Goal: Information Seeking & Learning: Learn about a topic

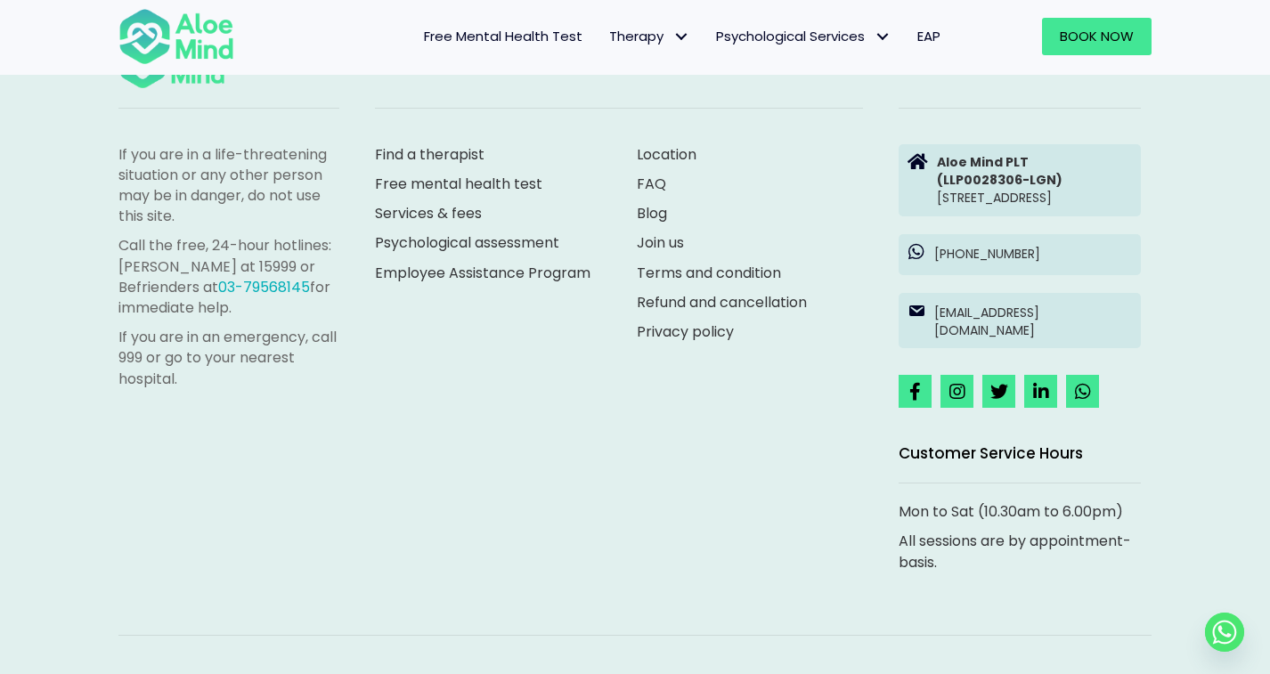
click at [675, 149] on link "Location" at bounding box center [667, 154] width 60 height 20
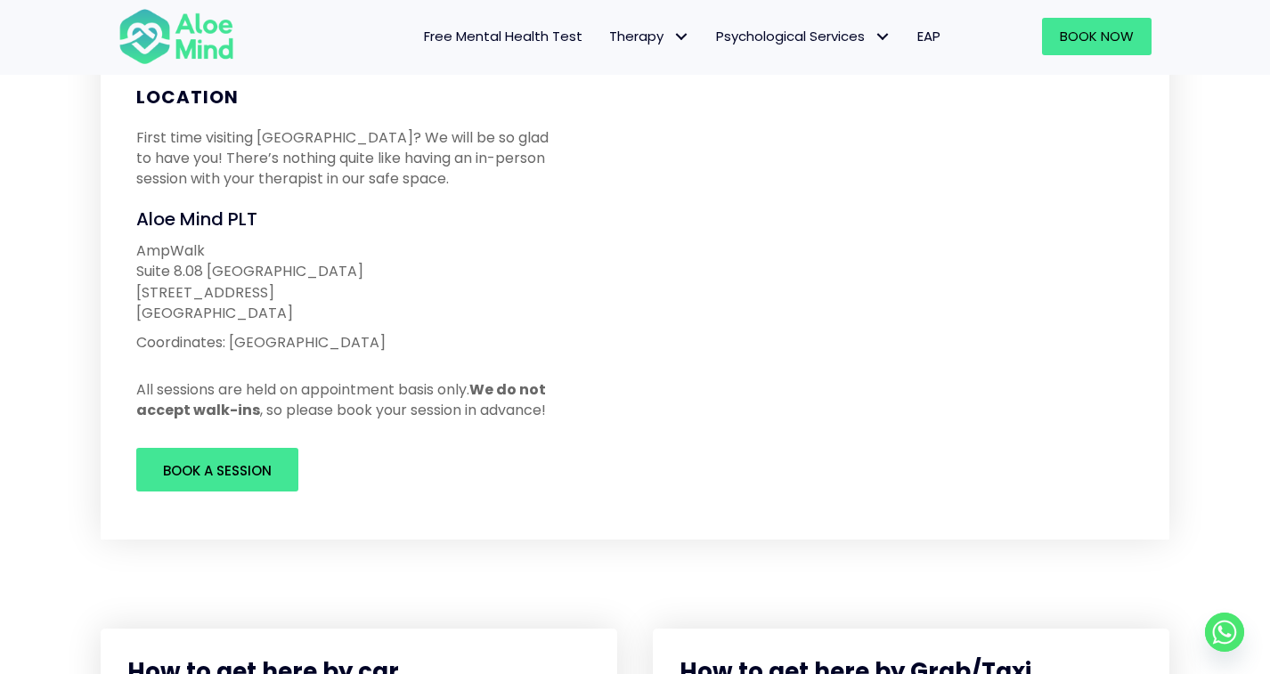
scroll to position [266, 0]
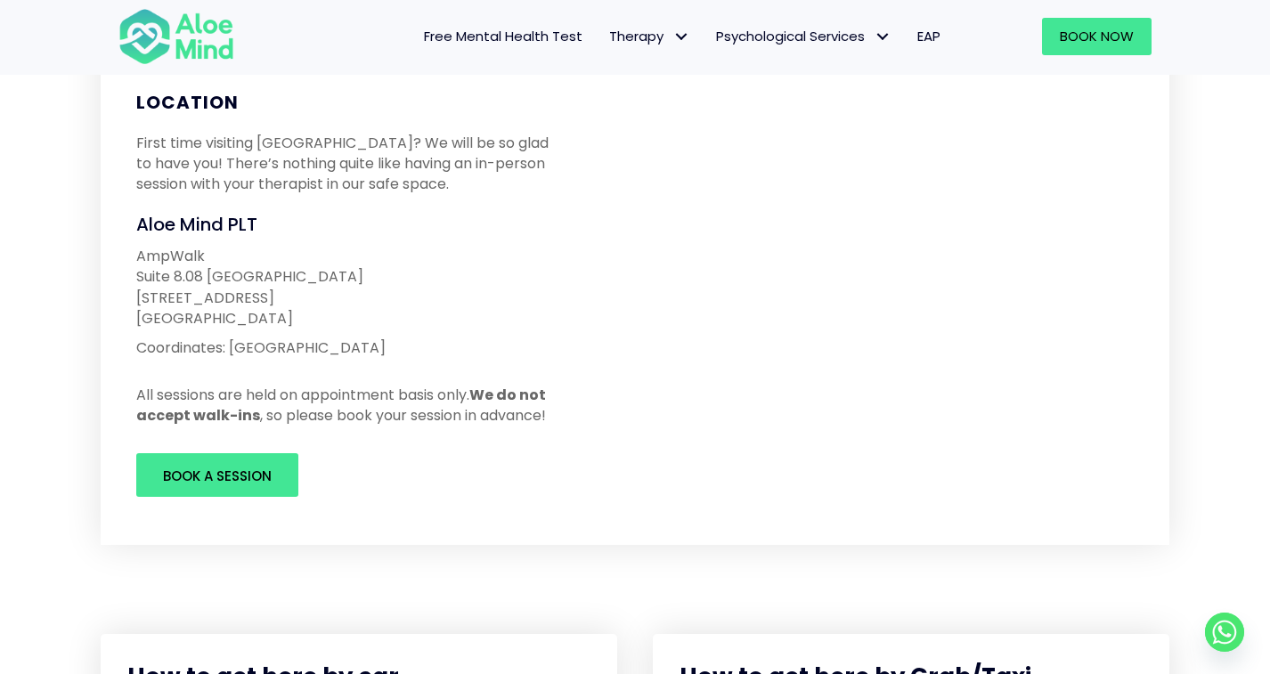
drag, startPoint x: 162, startPoint y: 299, endPoint x: 278, endPoint y: 297, distance: 115.8
click at [278, 297] on p "AmpWalk Suite 8.08 North Block 218 Jalan Ampang 50450 Kuala Lumpur" at bounding box center [348, 287] width 425 height 83
copy p "Jalan Ampang"
click at [195, 251] on p "AmpWalk Suite 8.08 North Block 218 Jalan Ampang 50450 Kuala Lumpur" at bounding box center [348, 287] width 425 height 83
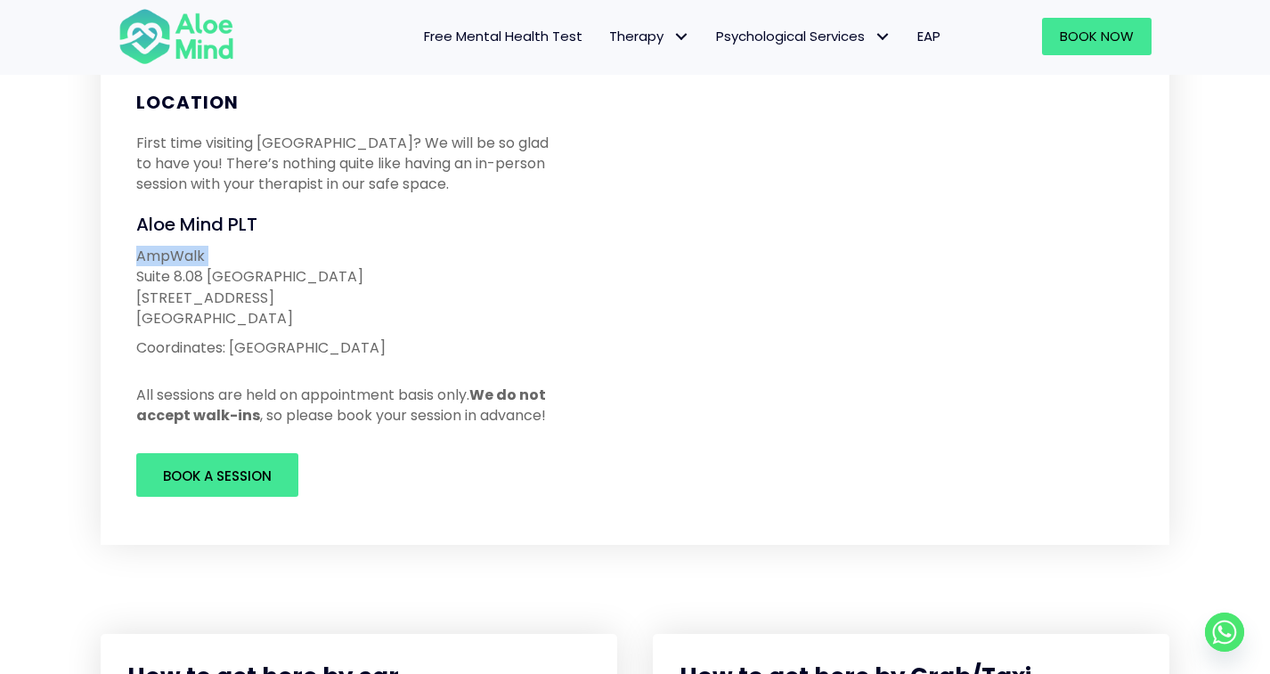
click at [195, 251] on p "AmpWalk Suite 8.08 North Block 218 Jalan Ampang 50450 Kuala Lumpur" at bounding box center [348, 287] width 425 height 83
copy p "AmpWalk"
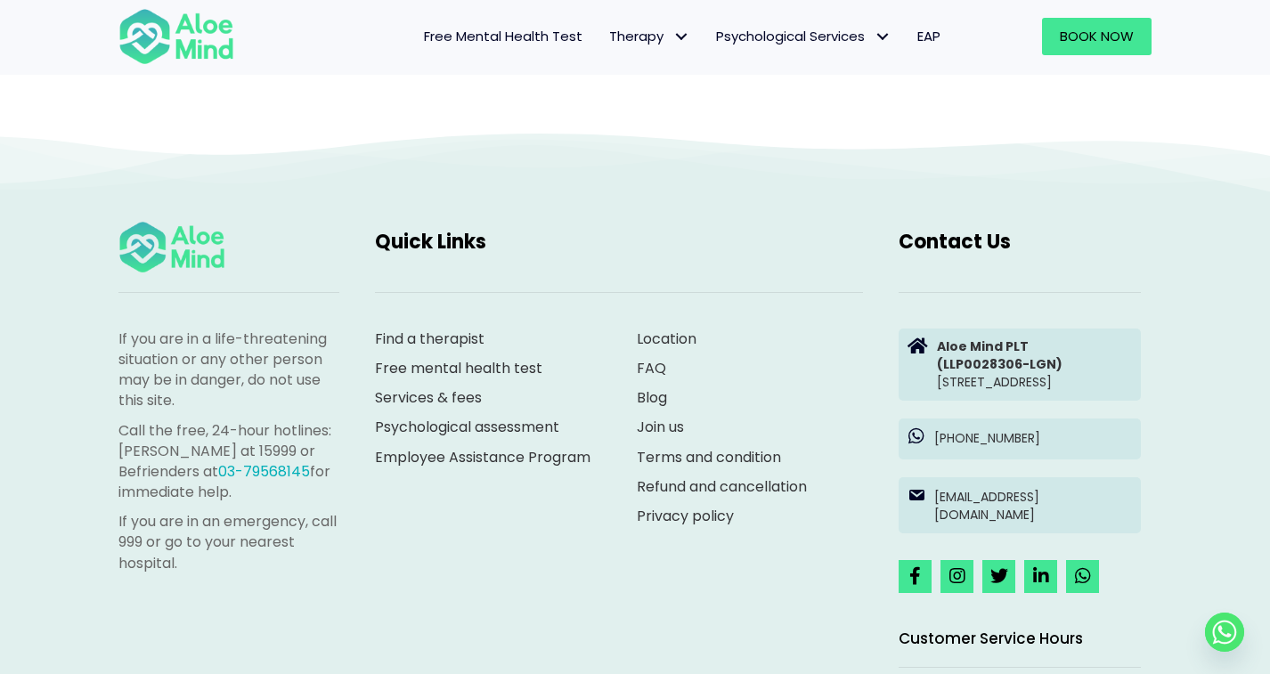
scroll to position [2000, 0]
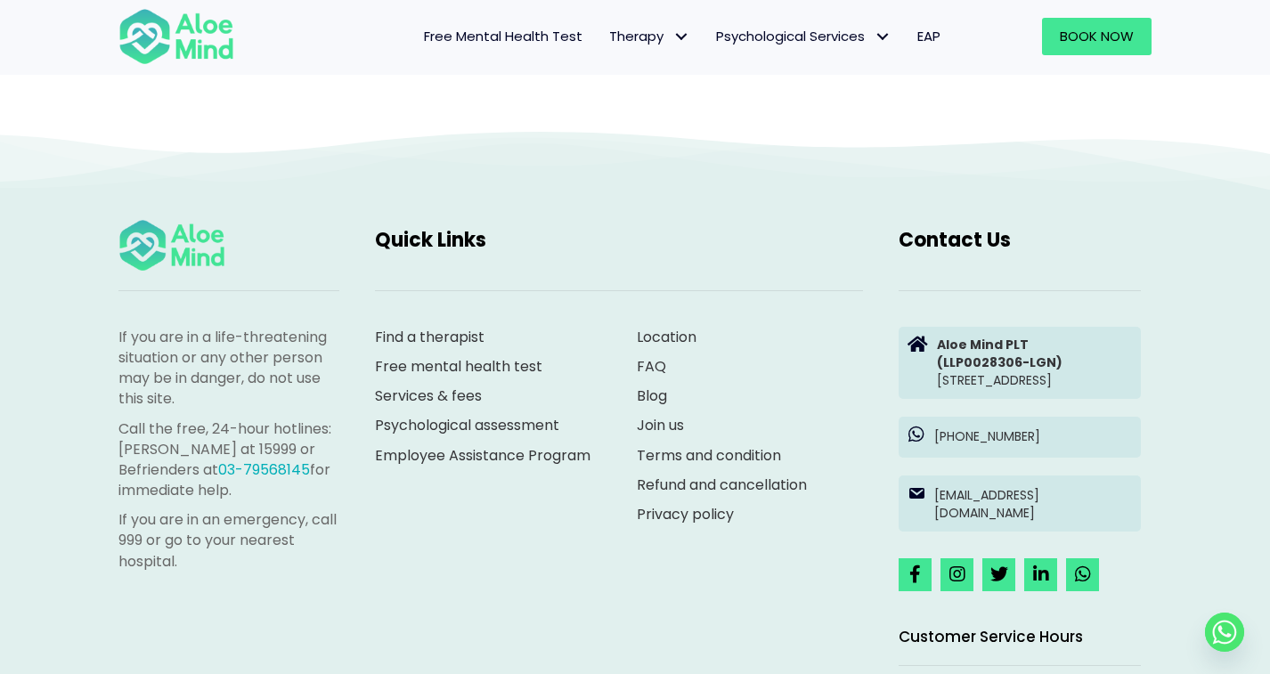
click at [460, 337] on link "Find a therapist" at bounding box center [430, 337] width 110 height 20
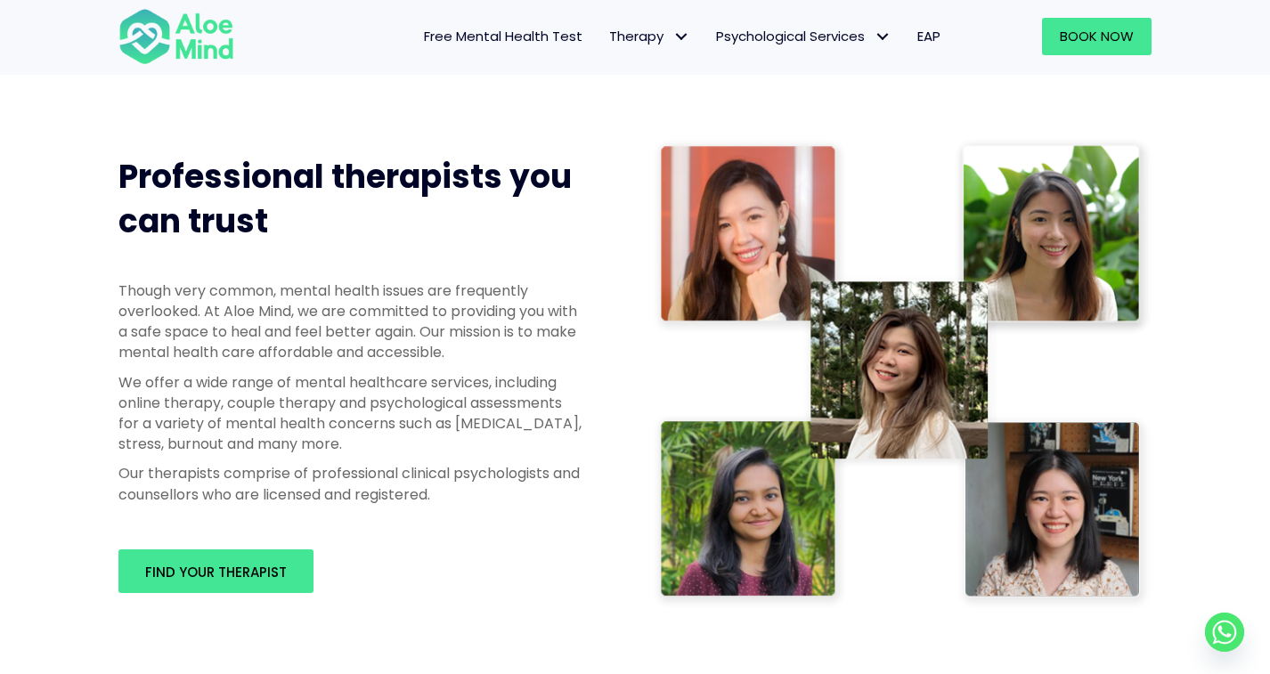
scroll to position [945, 0]
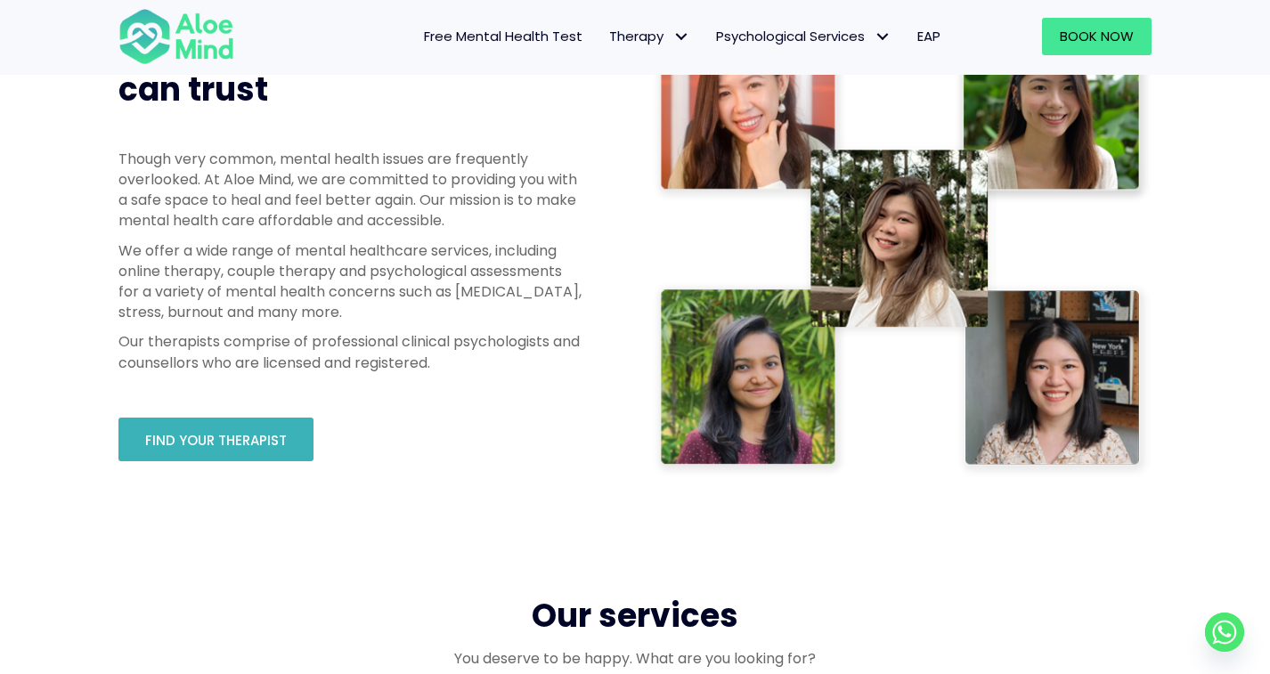
click at [251, 427] on link "Find your therapist" at bounding box center [215, 440] width 195 height 44
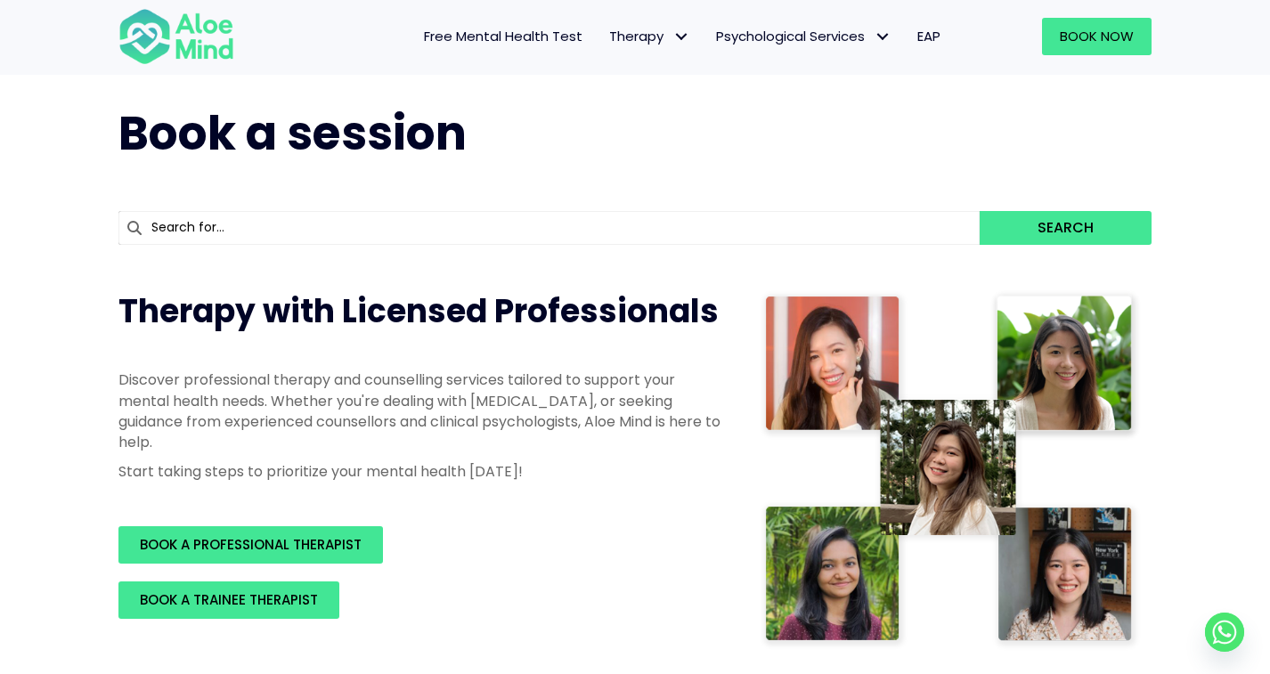
scroll to position [37, 0]
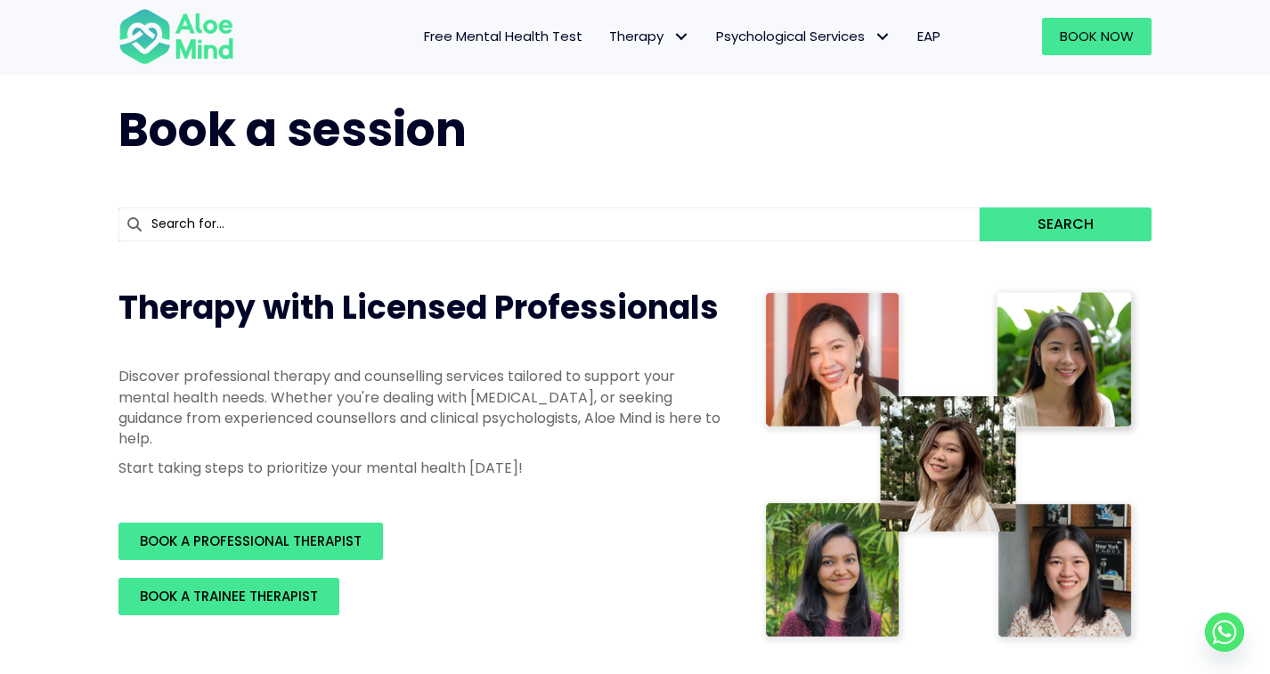
click at [213, 38] on img at bounding box center [176, 36] width 116 height 59
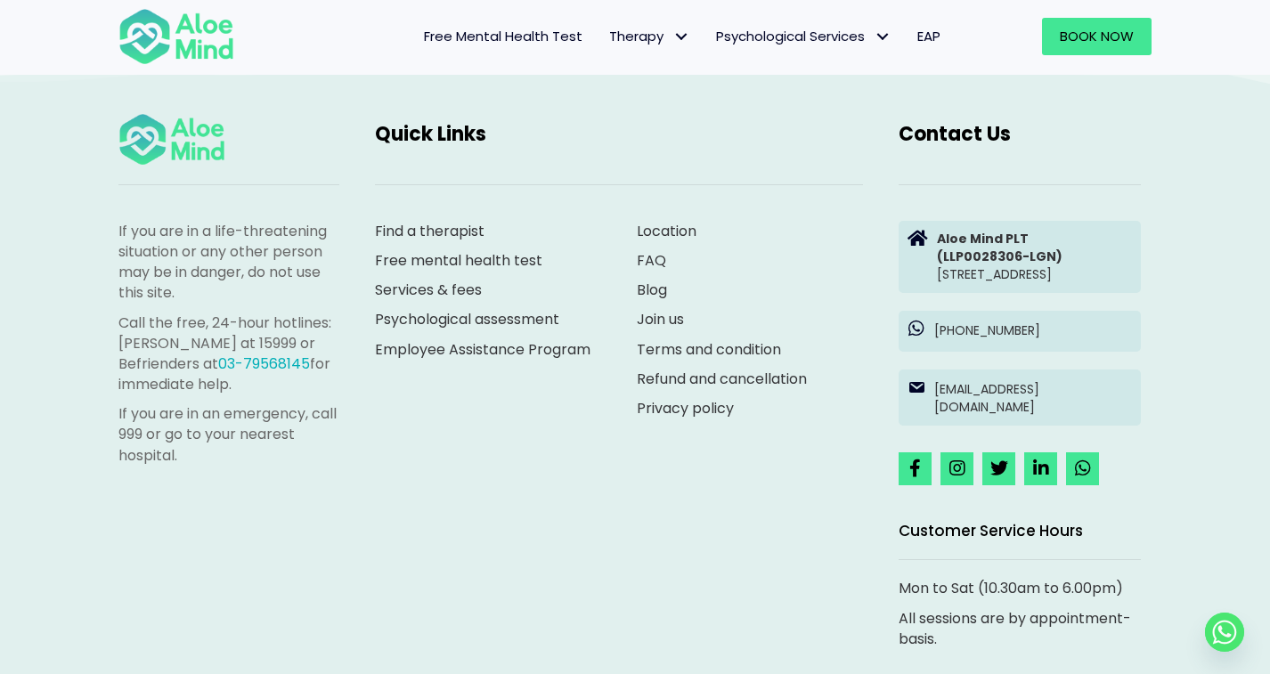
scroll to position [4912, 0]
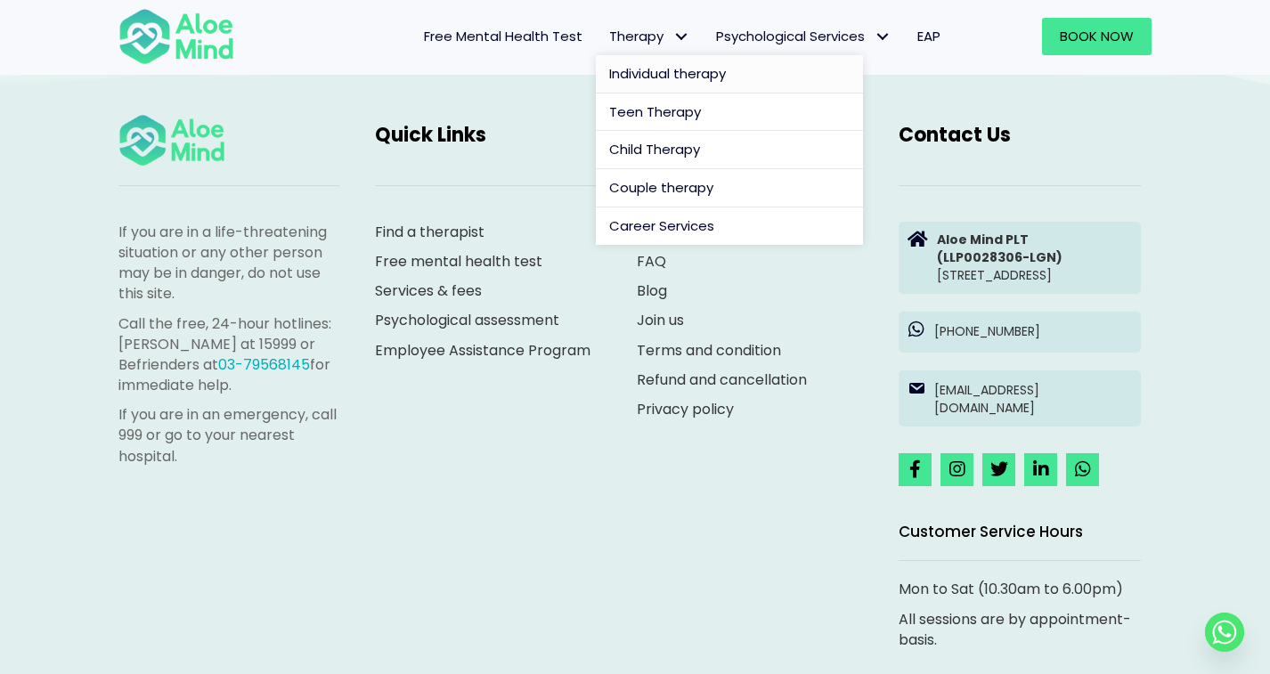
click at [653, 79] on span "Individual therapy" at bounding box center [667, 73] width 117 height 19
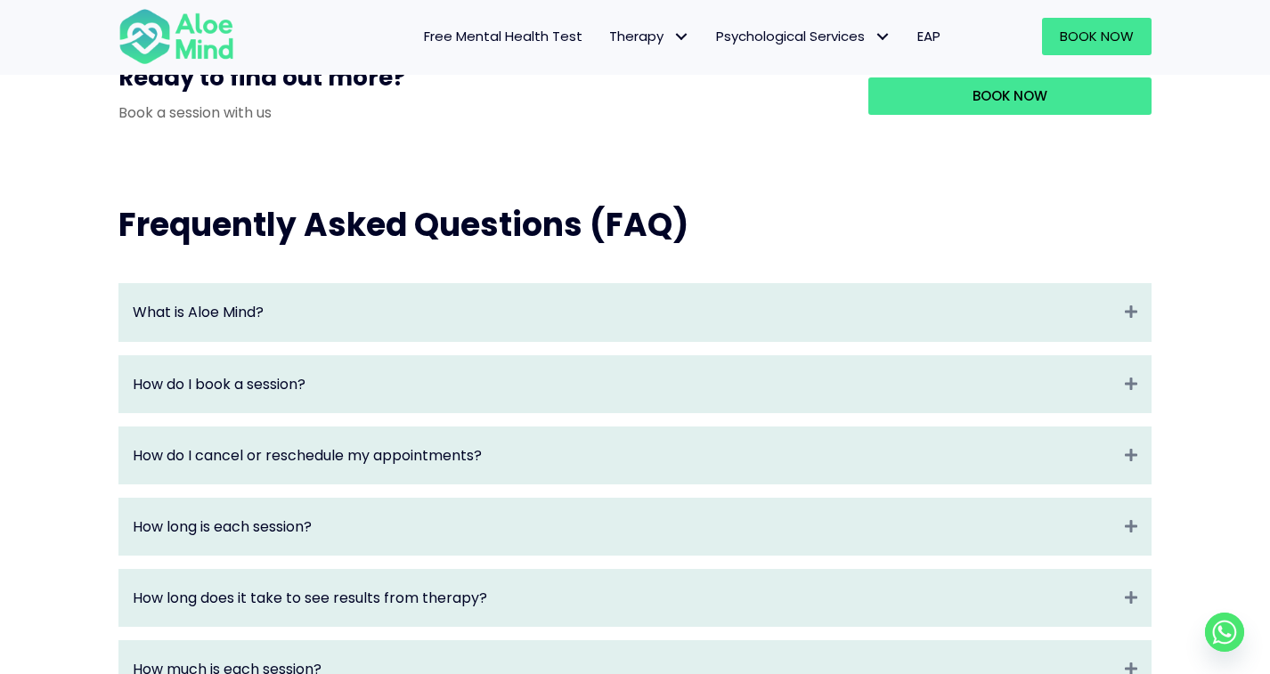
scroll to position [1779, 0]
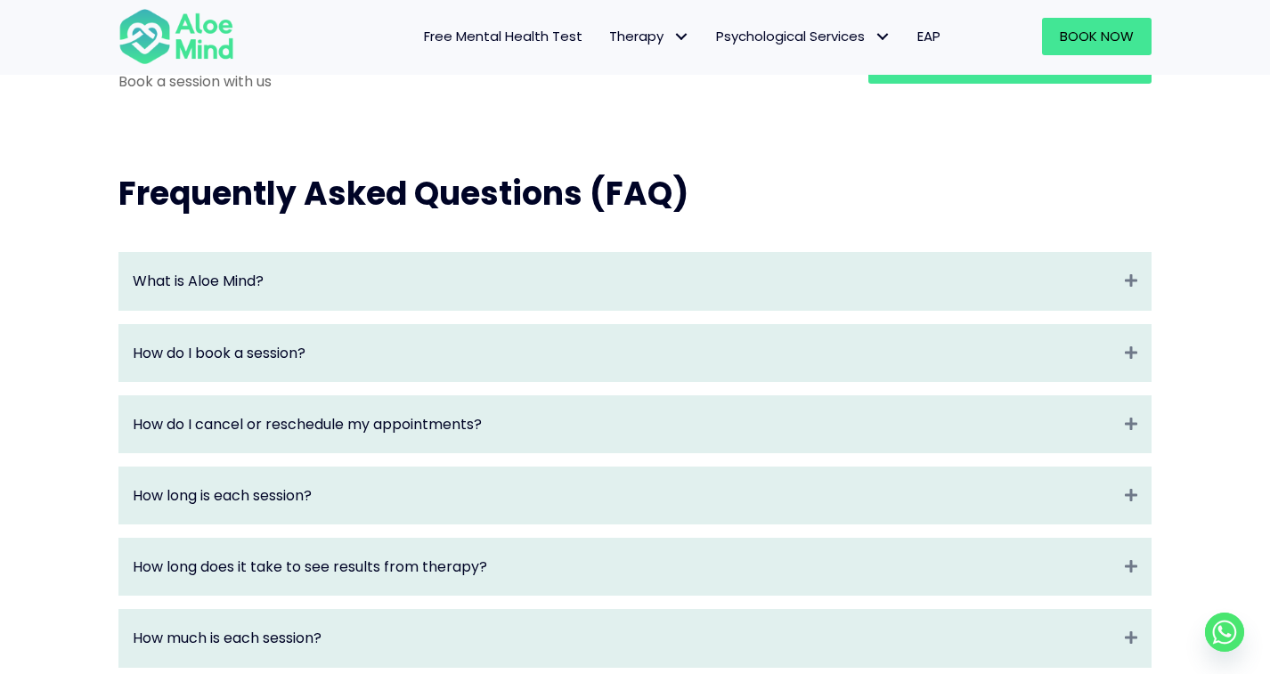
click at [774, 272] on div "What is Aloe Mind? Expand" at bounding box center [634, 281] width 1031 height 56
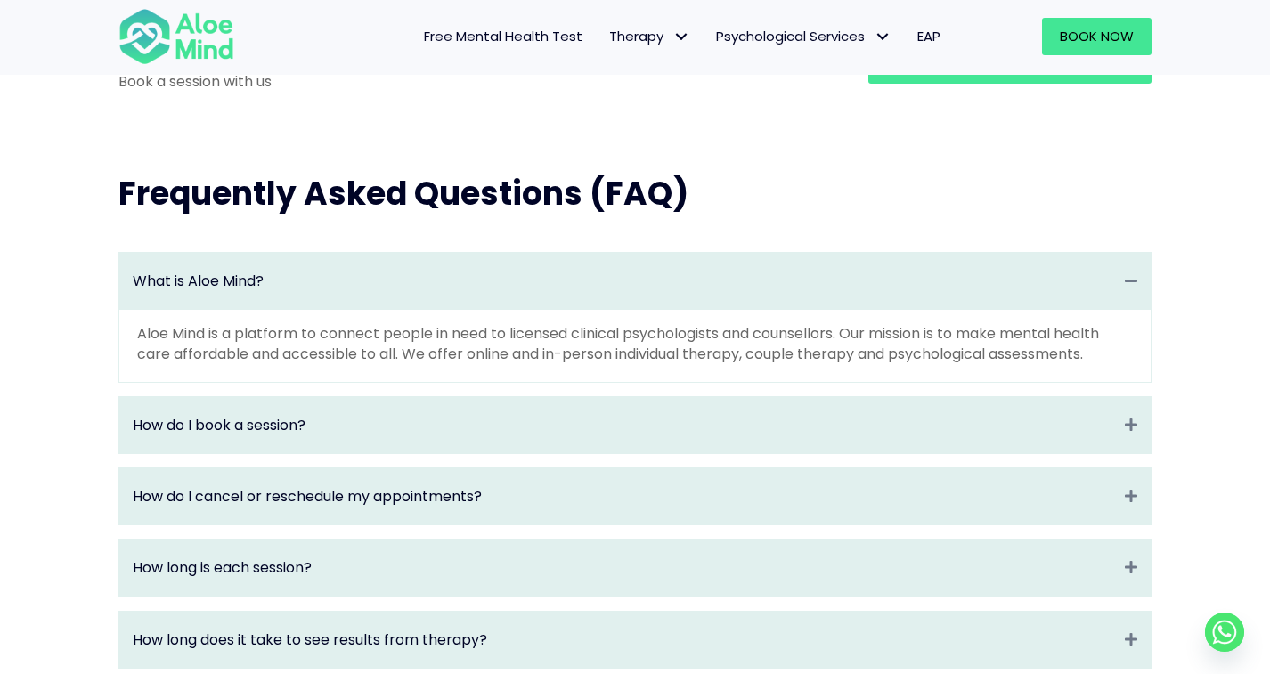
click at [774, 272] on div "What is Aloe Mind? Collapse" at bounding box center [634, 281] width 1031 height 56
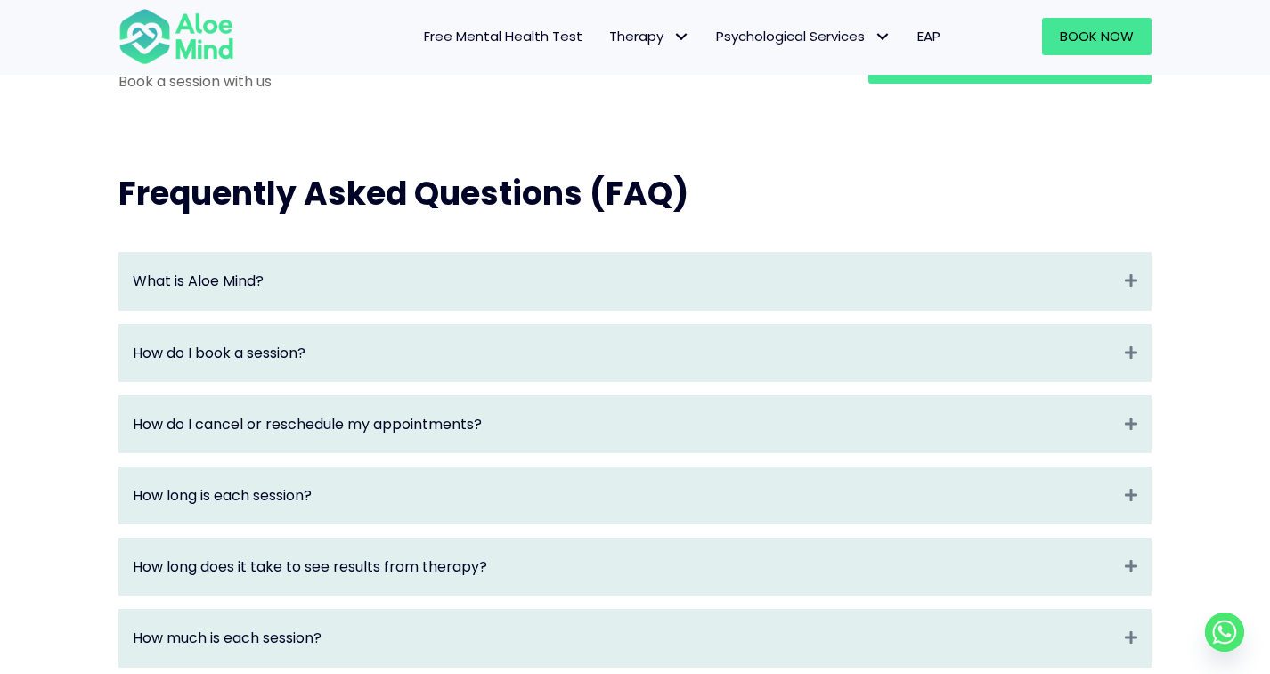
click at [764, 377] on div "How do I book a session? Expand" at bounding box center [634, 353] width 1031 height 56
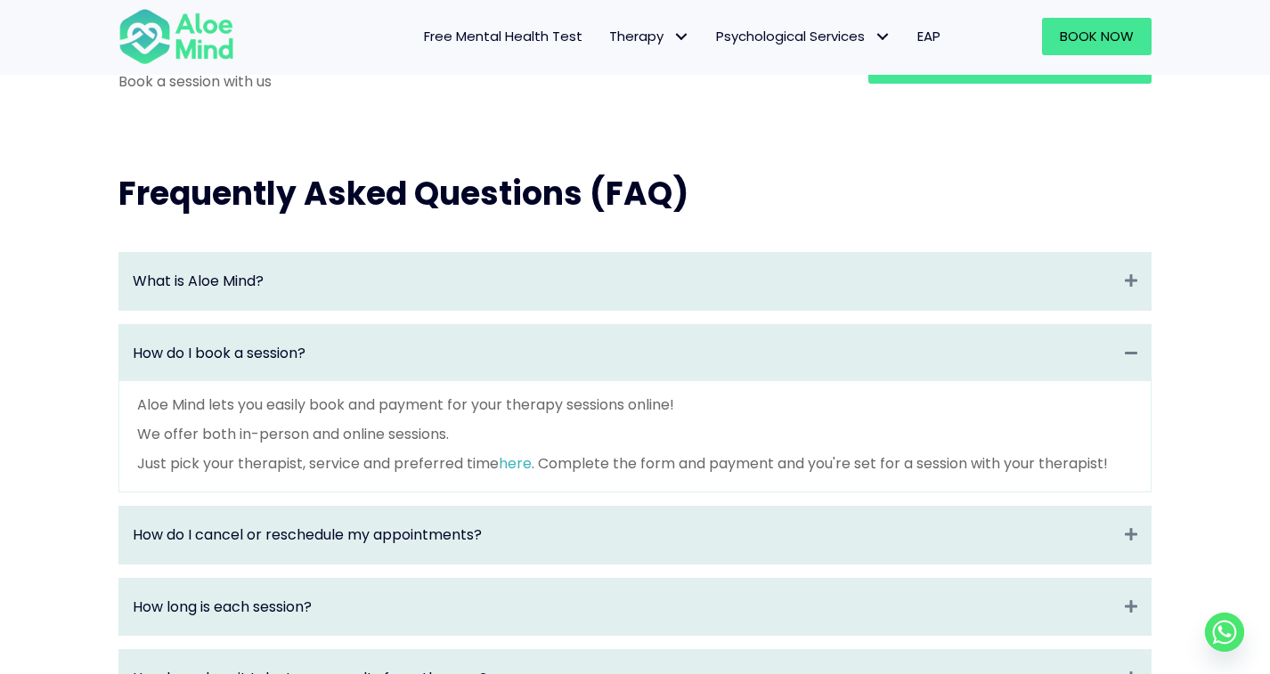
click at [764, 377] on div "How do I book a session? Collapse" at bounding box center [634, 353] width 1031 height 56
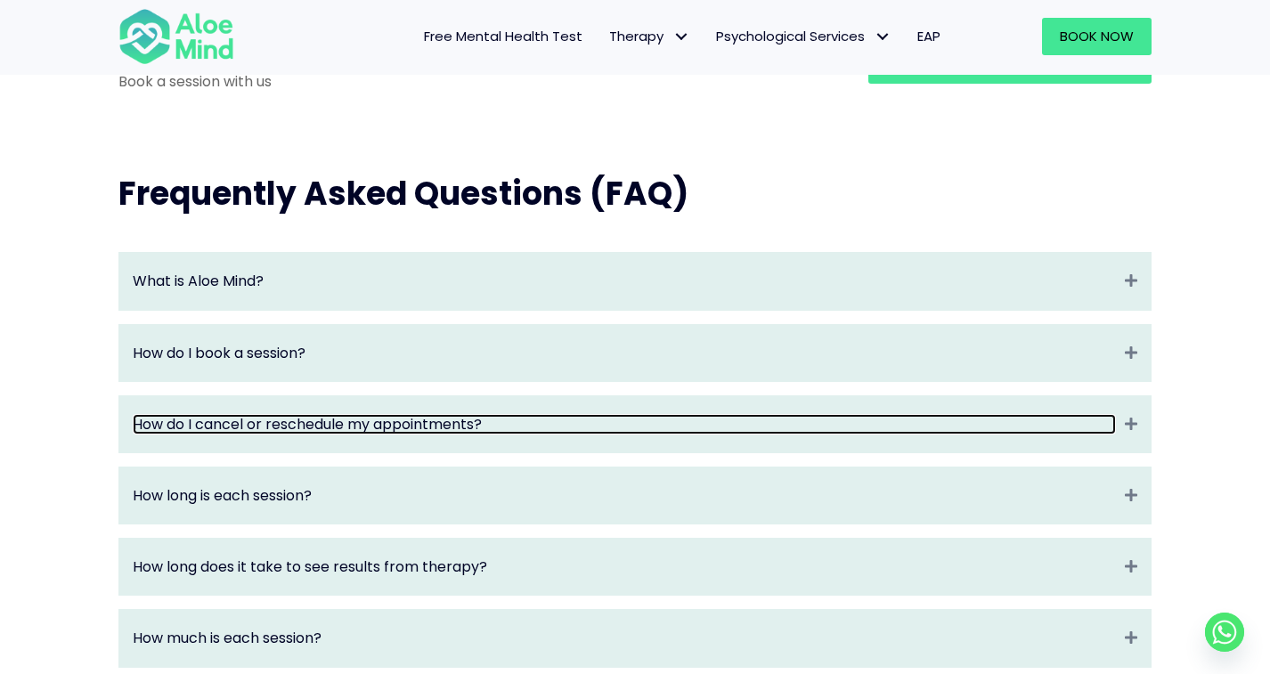
click at [757, 435] on link "How do I cancel or reschedule my appointments?" at bounding box center [624, 424] width 983 height 20
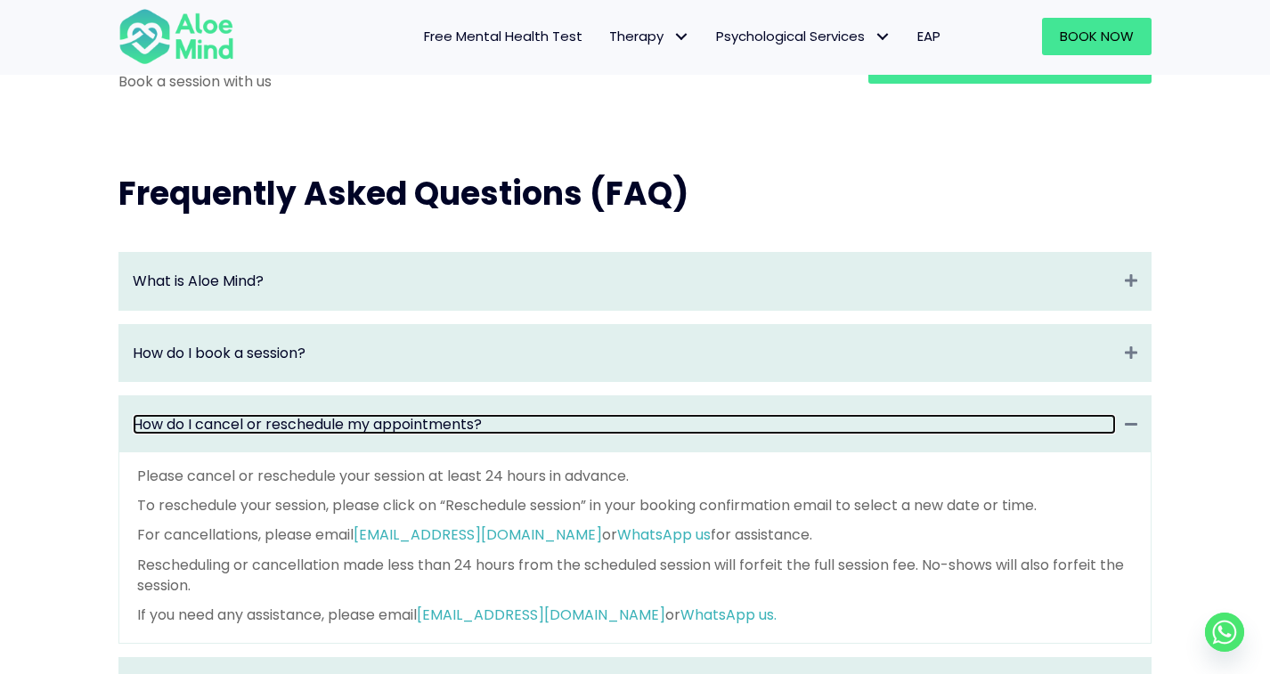
click at [757, 435] on link "How do I cancel or reschedule my appointments?" at bounding box center [624, 424] width 983 height 20
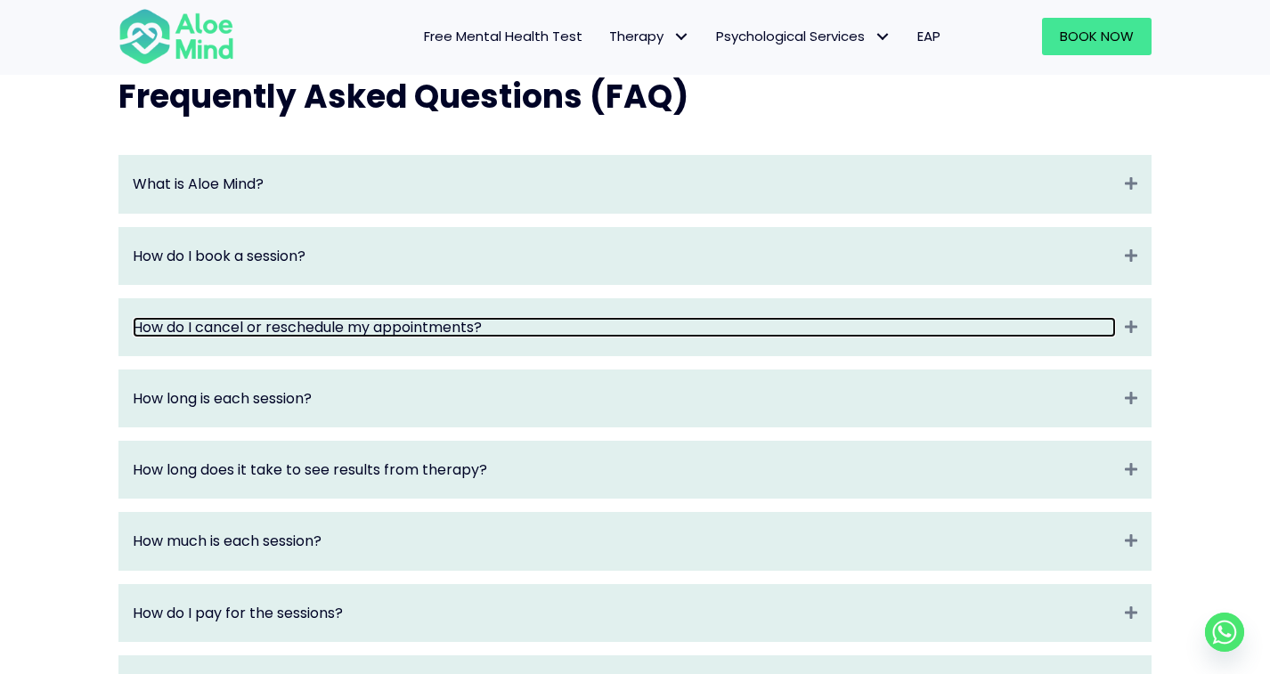
scroll to position [1929, 0]
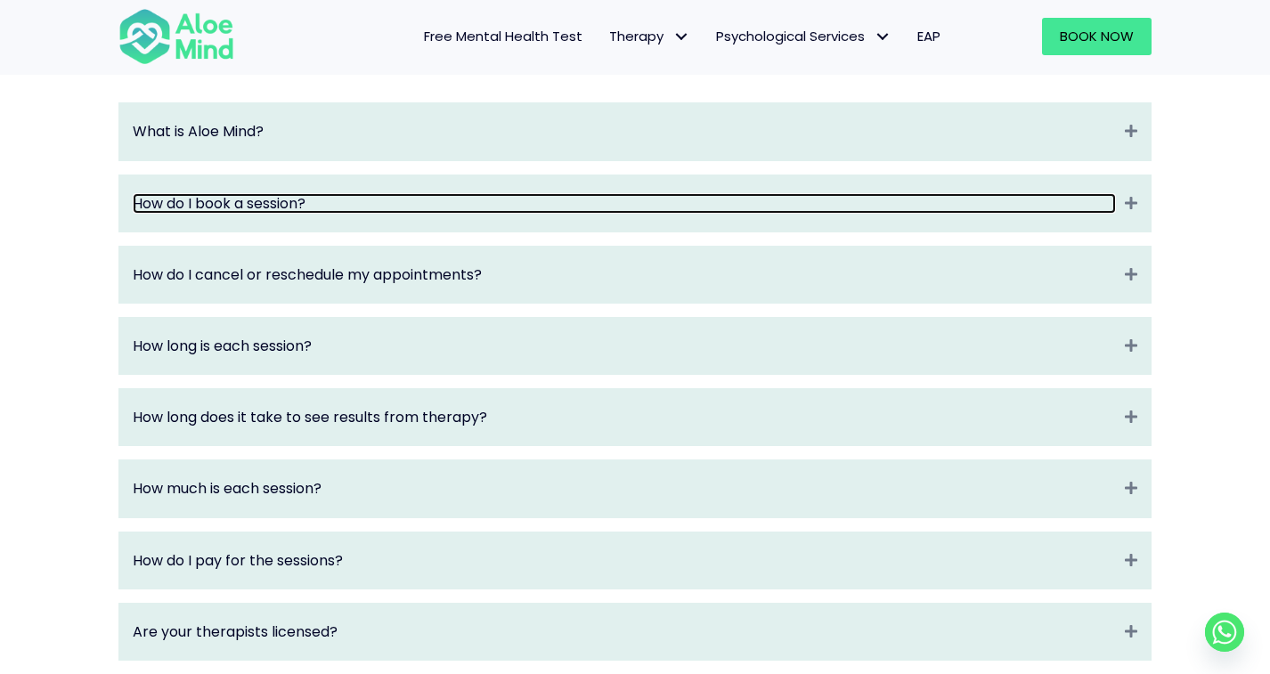
click at [529, 210] on link "How do I book a session?" at bounding box center [624, 203] width 983 height 20
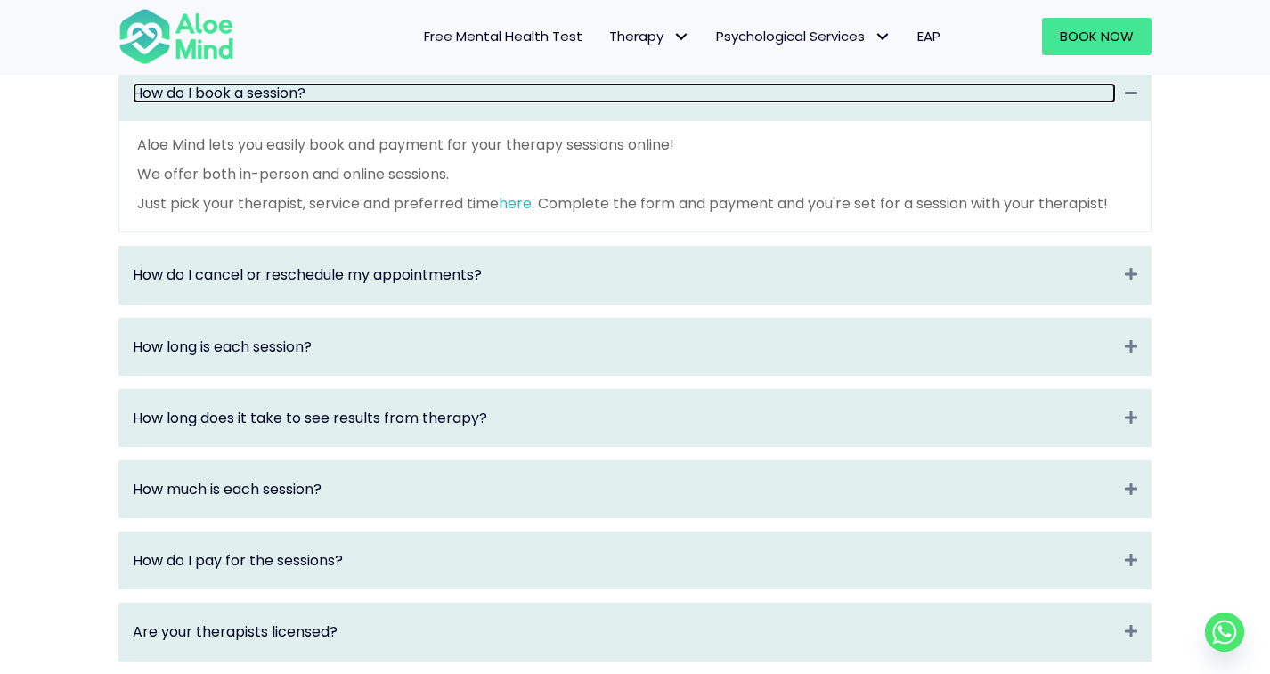
scroll to position [2063, 0]
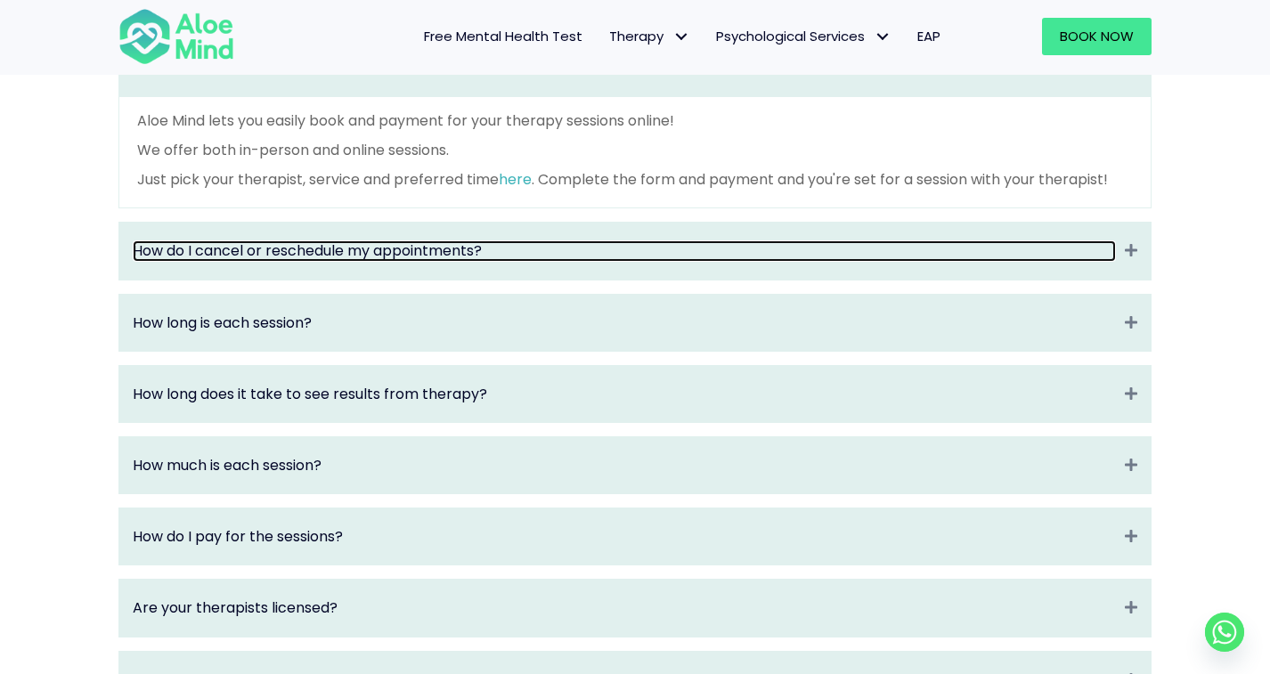
click at [519, 261] on link "How do I cancel or reschedule my appointments?" at bounding box center [624, 250] width 983 height 20
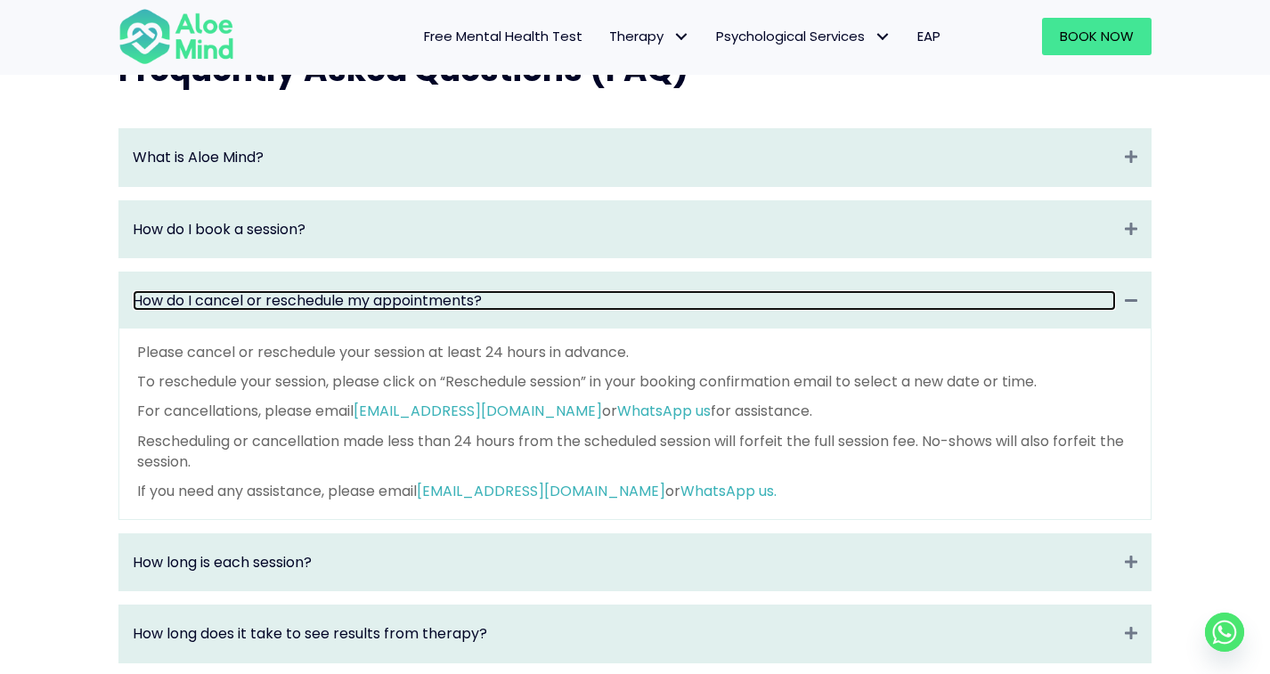
scroll to position [1890, 0]
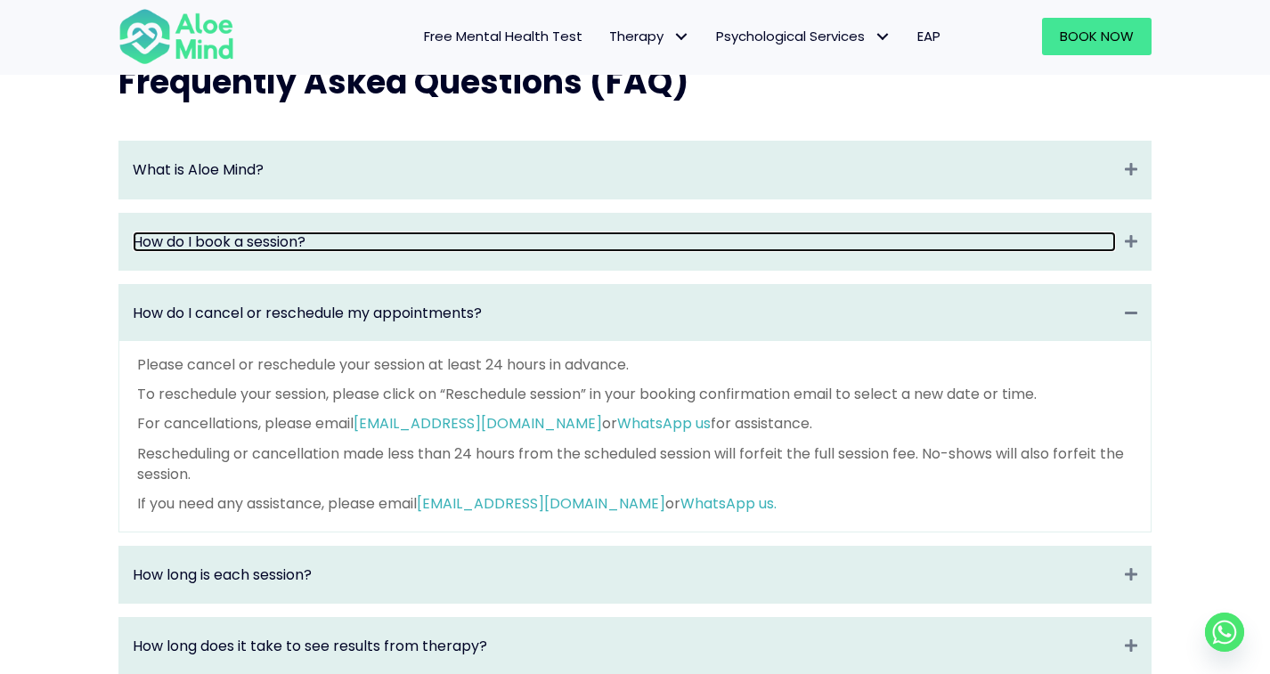
click at [516, 247] on link "How do I book a session?" at bounding box center [624, 242] width 983 height 20
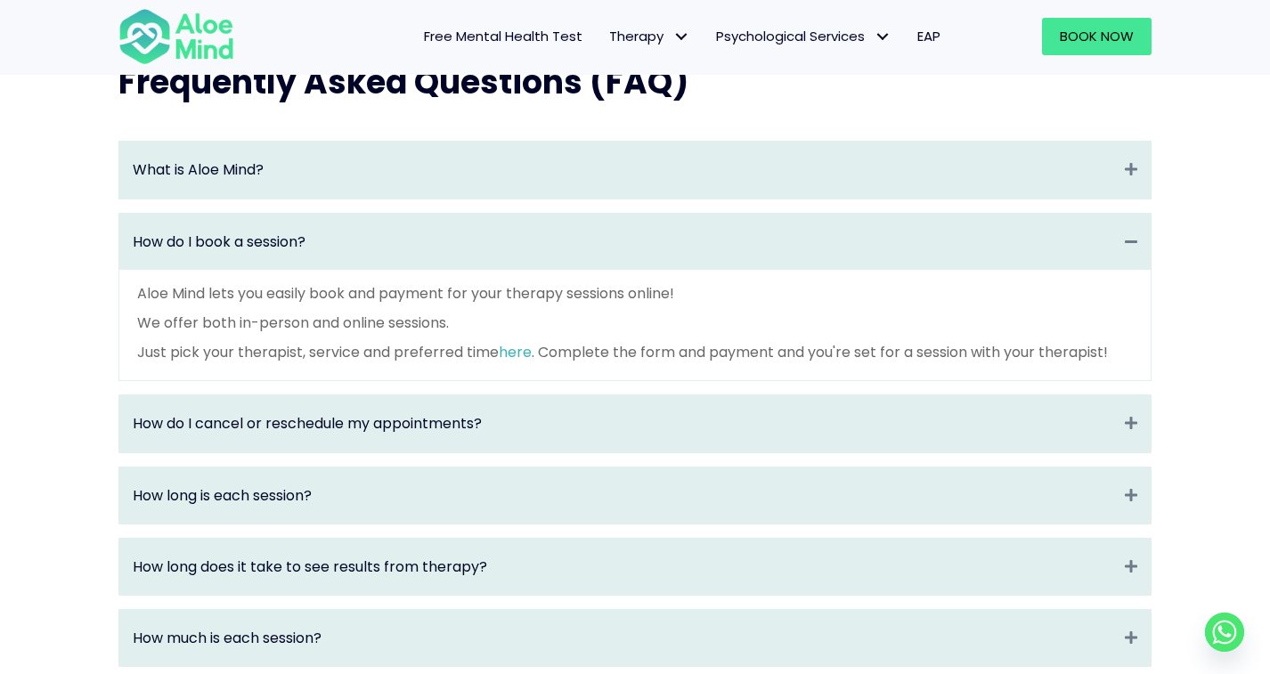
click at [515, 359] on link "here" at bounding box center [515, 352] width 33 height 20
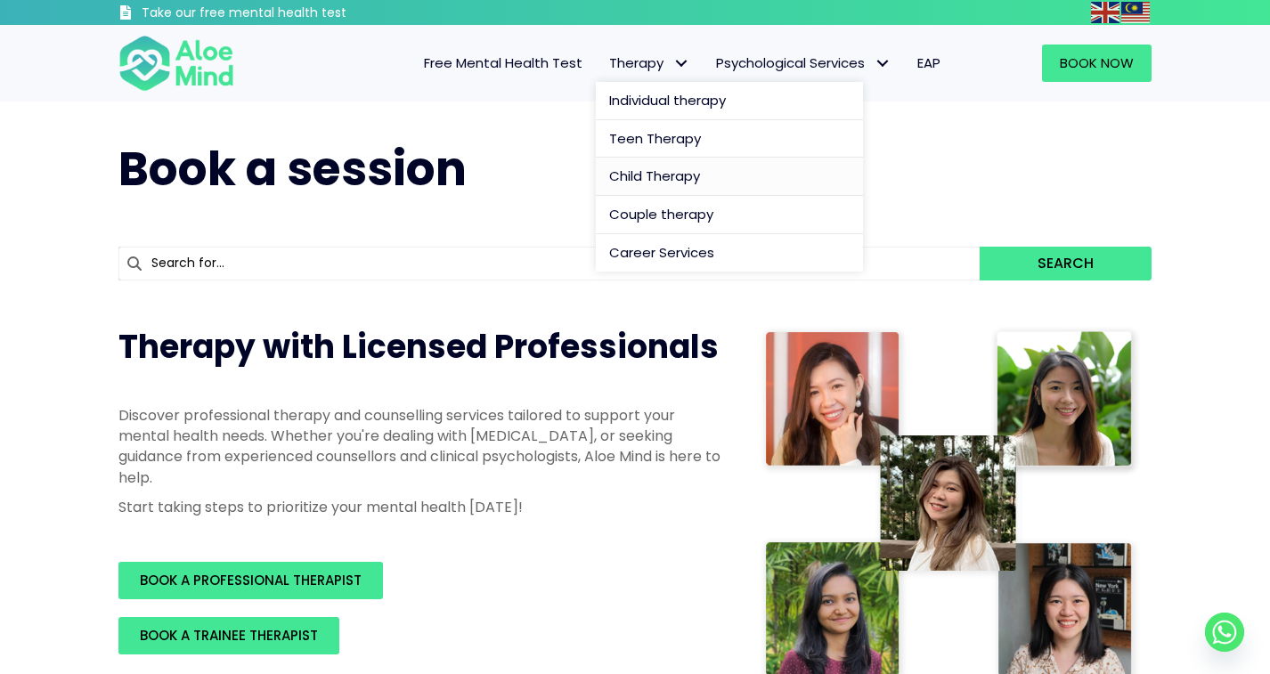
click at [648, 169] on span "Child Therapy" at bounding box center [654, 176] width 91 height 19
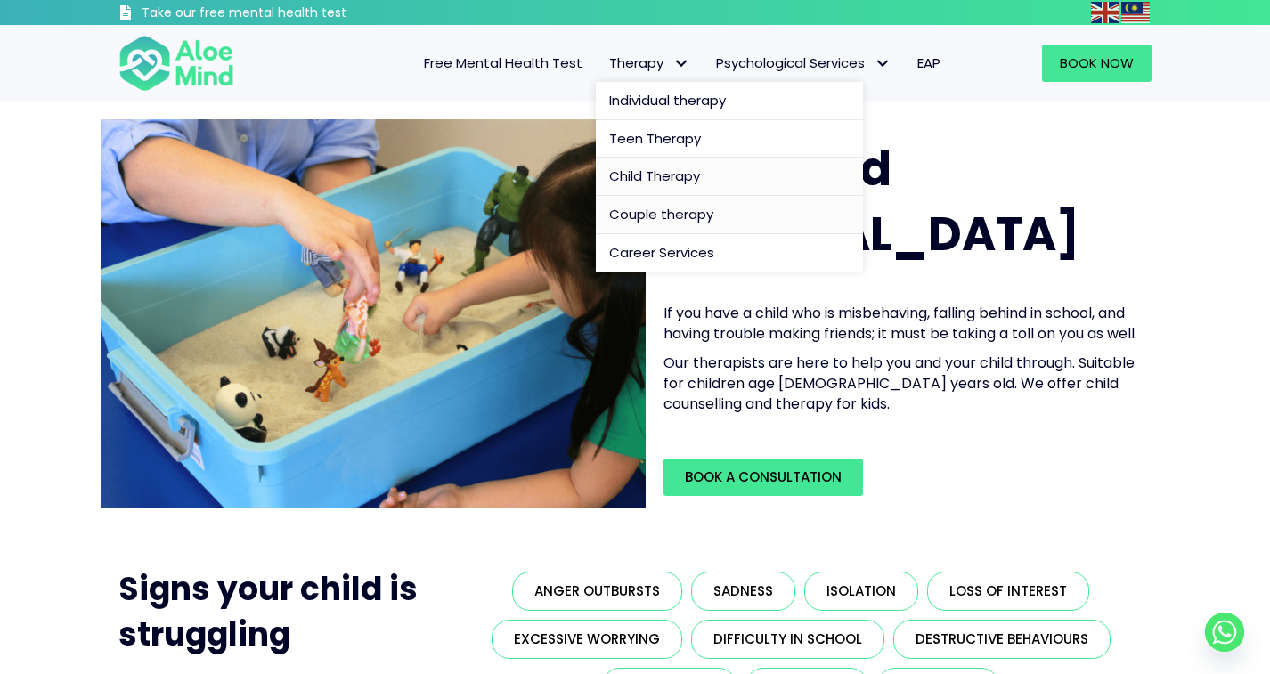
click at [646, 201] on link "Couple therapy" at bounding box center [729, 215] width 267 height 38
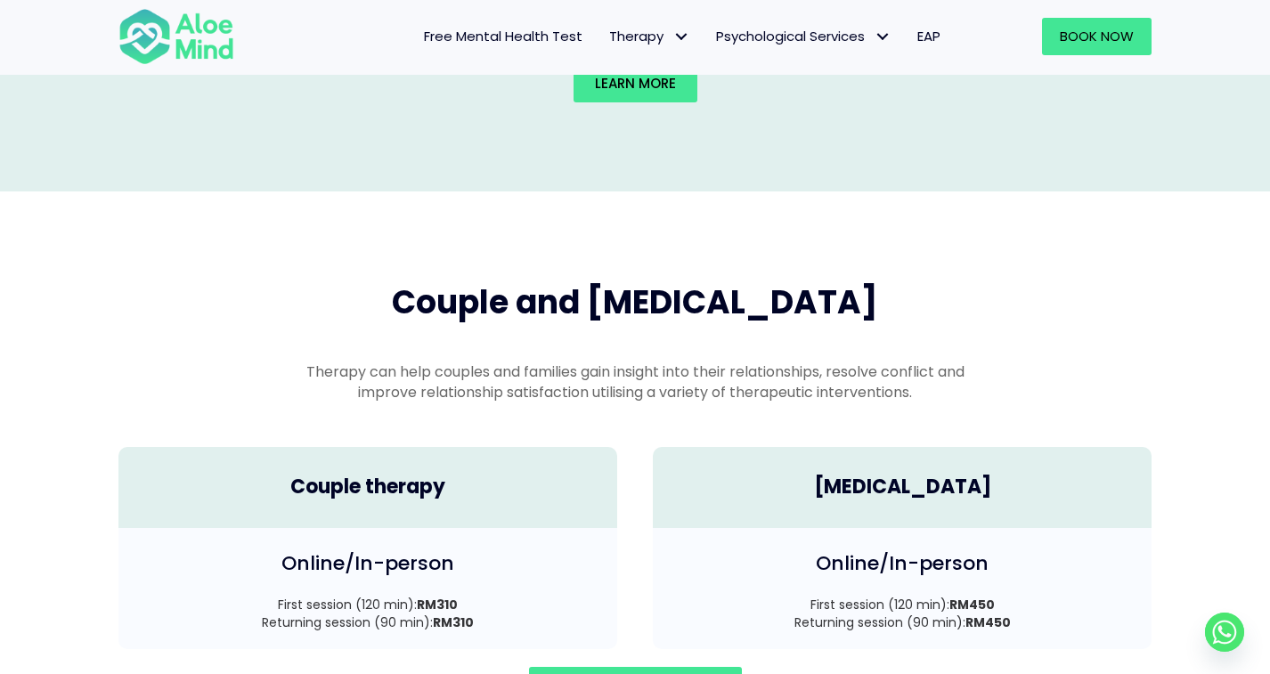
scroll to position [2455, 0]
